Goal: Download file/media

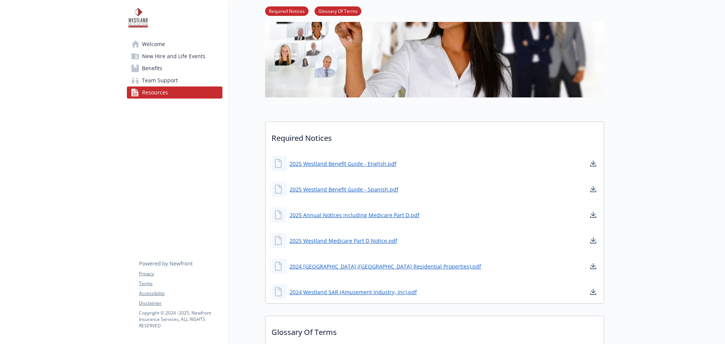
scroll to position [102, 0]
click at [355, 235] on link "2025 Westland Medicare Part D Notice.pdf" at bounding box center [344, 239] width 109 height 9
